Goal: Information Seeking & Learning: Learn about a topic

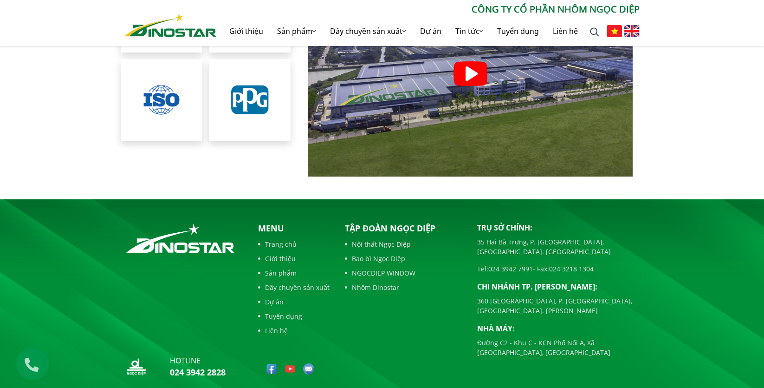
scroll to position [2042, 0]
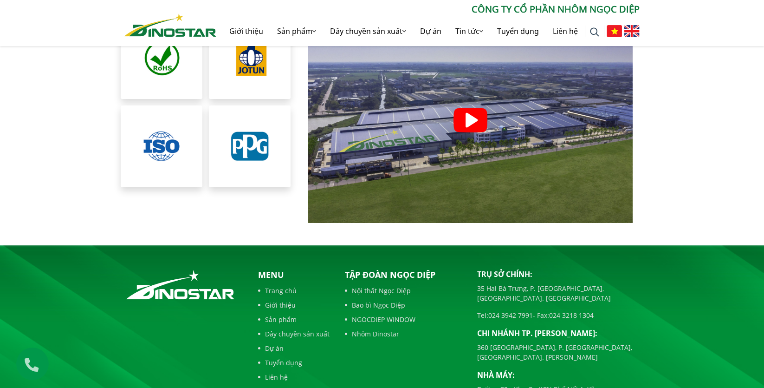
click at [461, 112] on img at bounding box center [471, 120] width 34 height 25
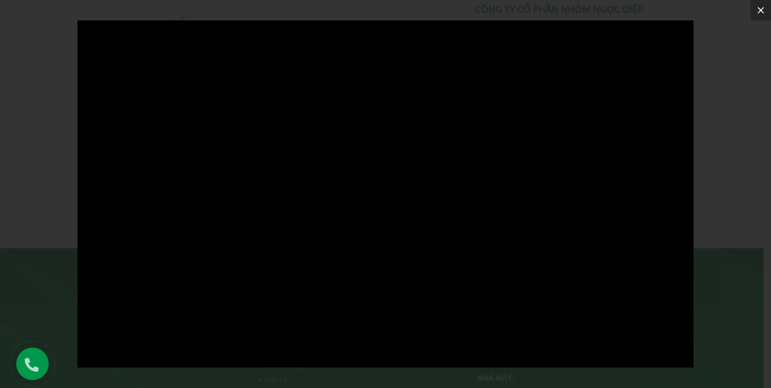
click at [759, 7] on icon at bounding box center [761, 10] width 6 height 6
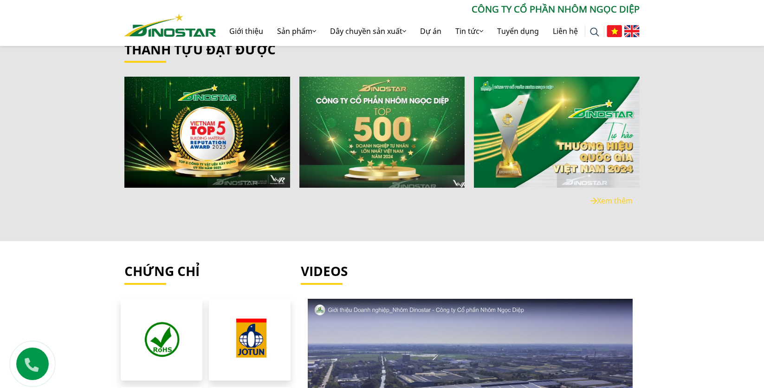
scroll to position [1671, 0]
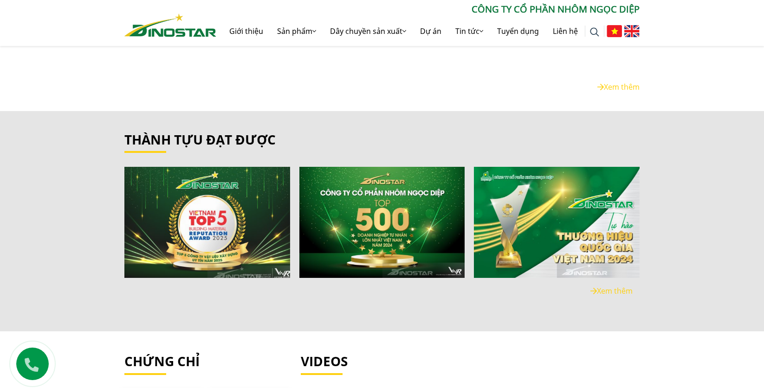
click at [214, 233] on img "1 / 6" at bounding box center [207, 222] width 177 height 119
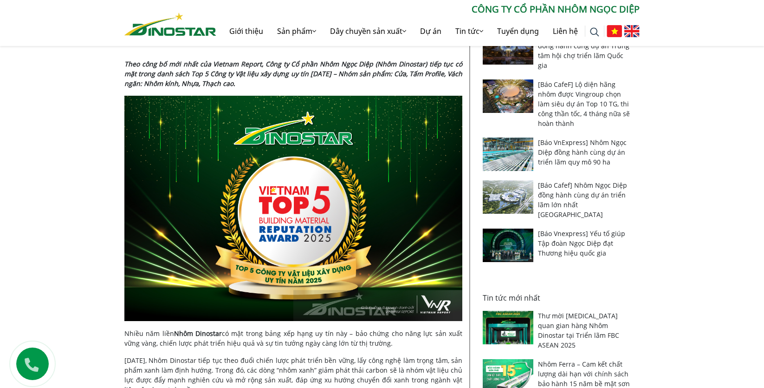
scroll to position [464, 0]
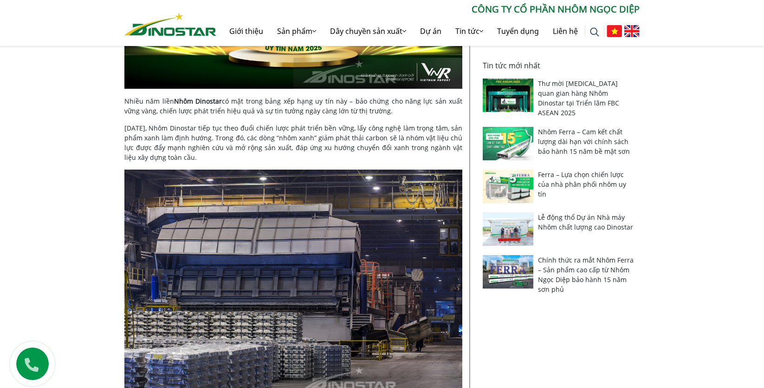
click at [505, 127] on img at bounding box center [508, 143] width 51 height 33
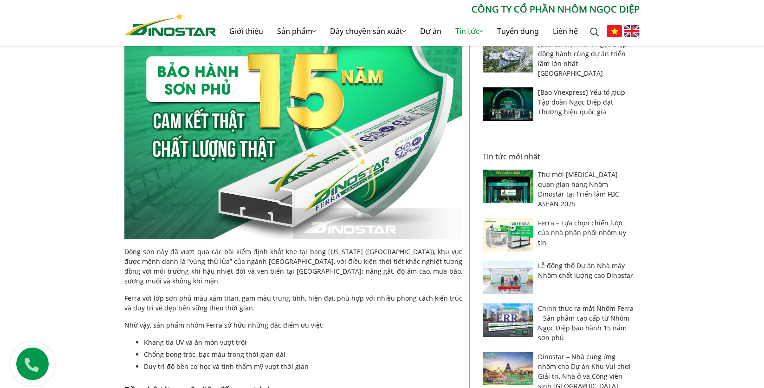
scroll to position [298, 0]
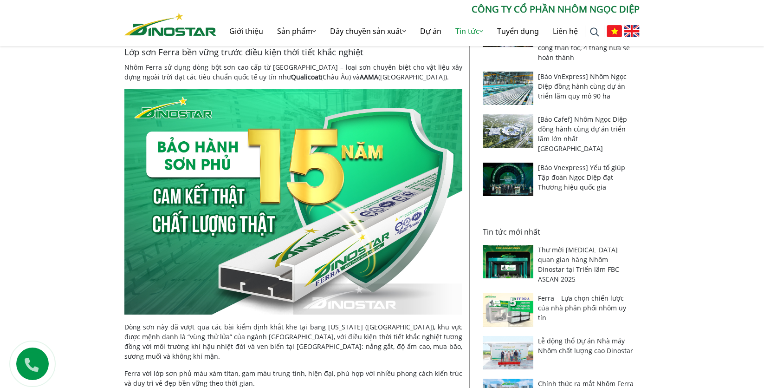
click at [508, 245] on img at bounding box center [508, 261] width 51 height 33
click at [512, 171] on img at bounding box center [508, 178] width 51 height 33
